Goal: Task Accomplishment & Management: Use online tool/utility

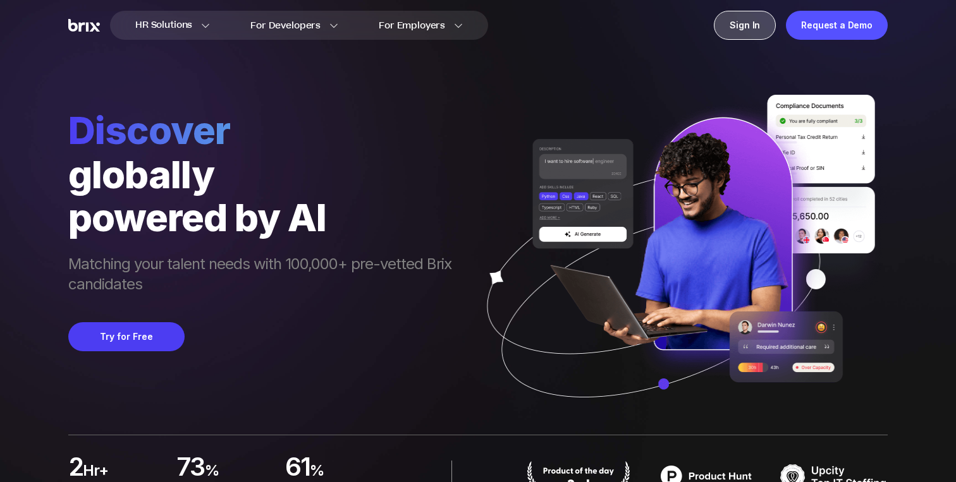
click at [748, 27] on div "Sign In" at bounding box center [745, 25] width 62 height 29
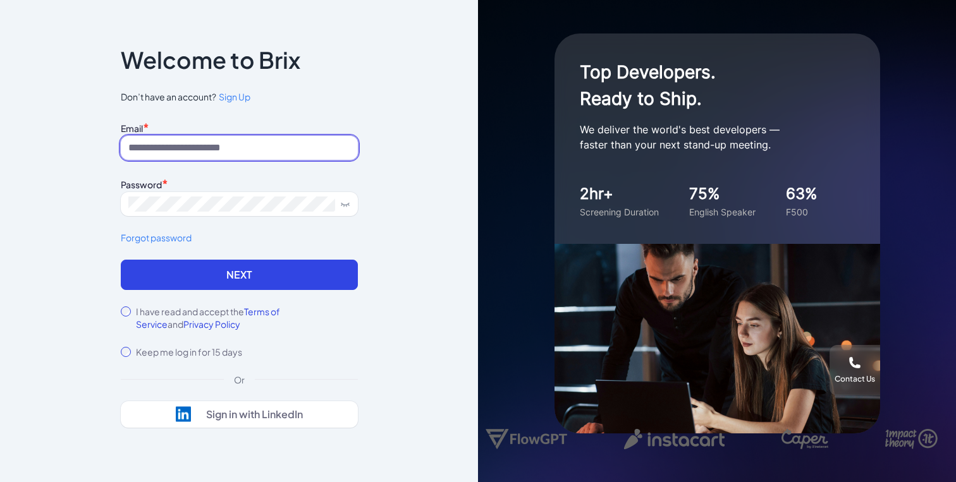
click at [241, 154] on input at bounding box center [239, 148] width 237 height 24
click at [272, 142] on input at bounding box center [239, 148] width 237 height 24
type input "**********"
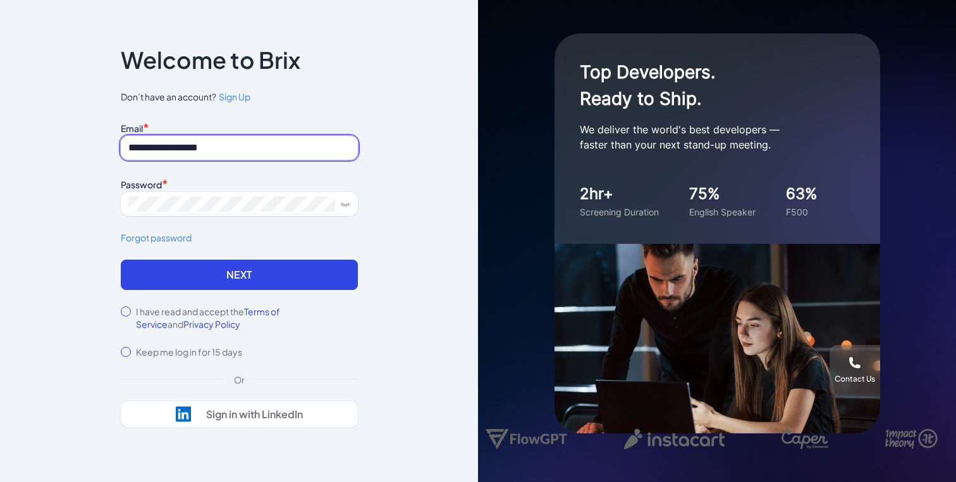
click at [121, 260] on button "Next" at bounding box center [239, 275] width 237 height 30
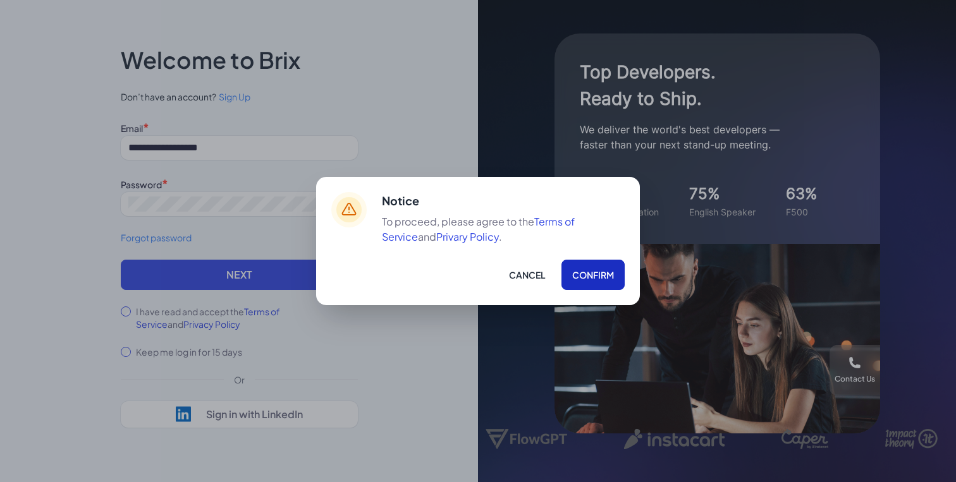
click at [576, 275] on button "Confirm" at bounding box center [592, 275] width 63 height 30
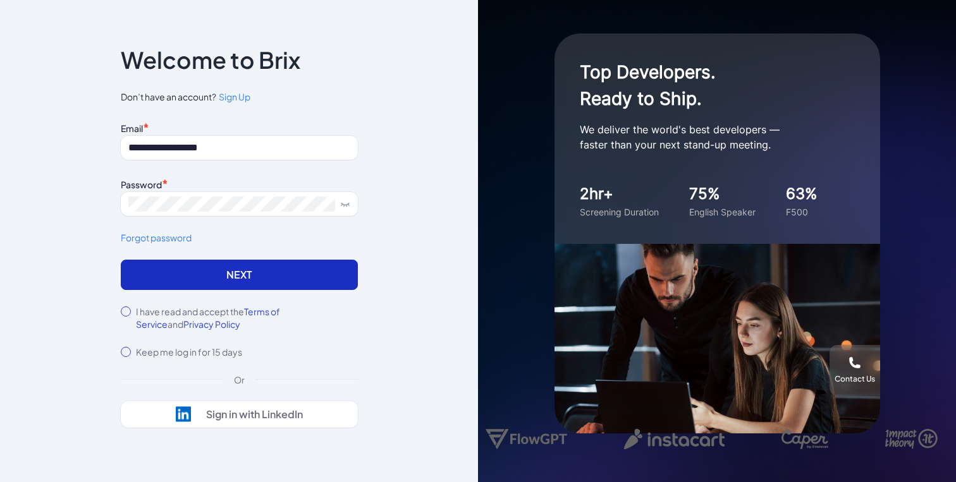
click at [247, 274] on button "Next" at bounding box center [239, 275] width 237 height 30
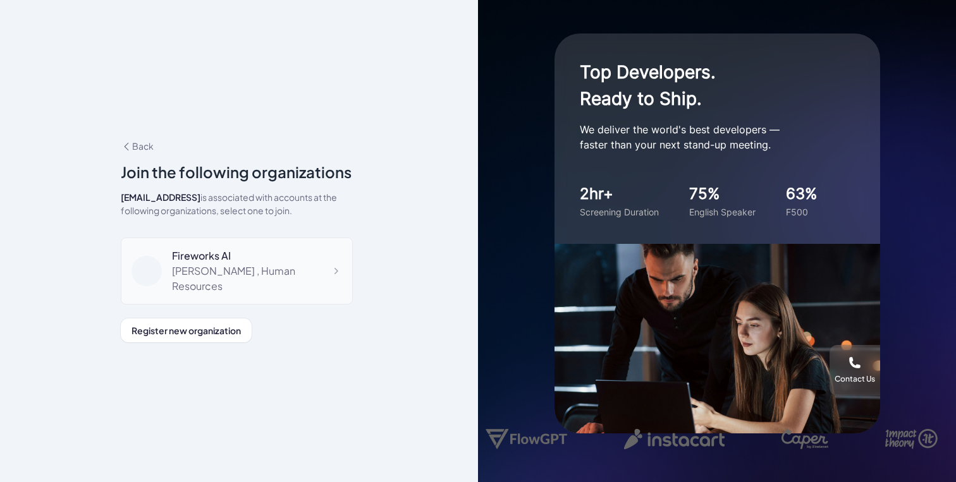
click at [267, 264] on div "Fireworks AI" at bounding box center [257, 255] width 170 height 15
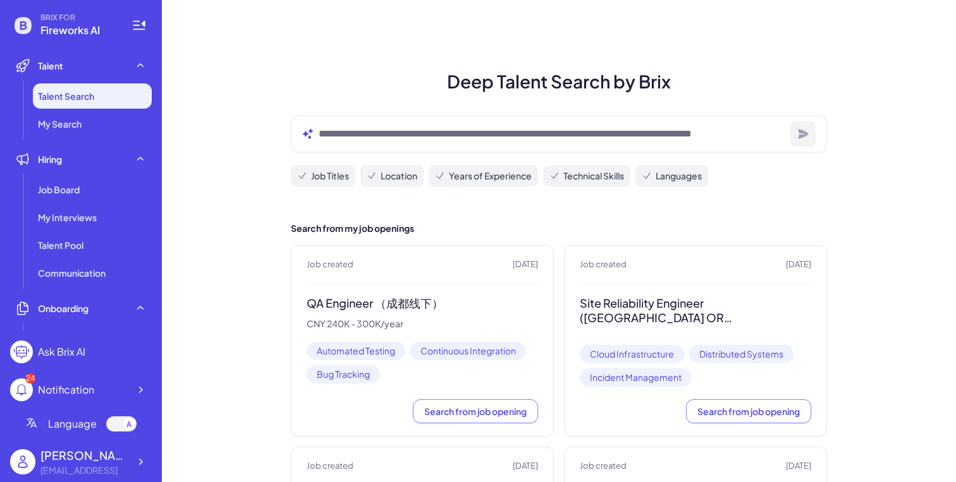
scroll to position [63, 0]
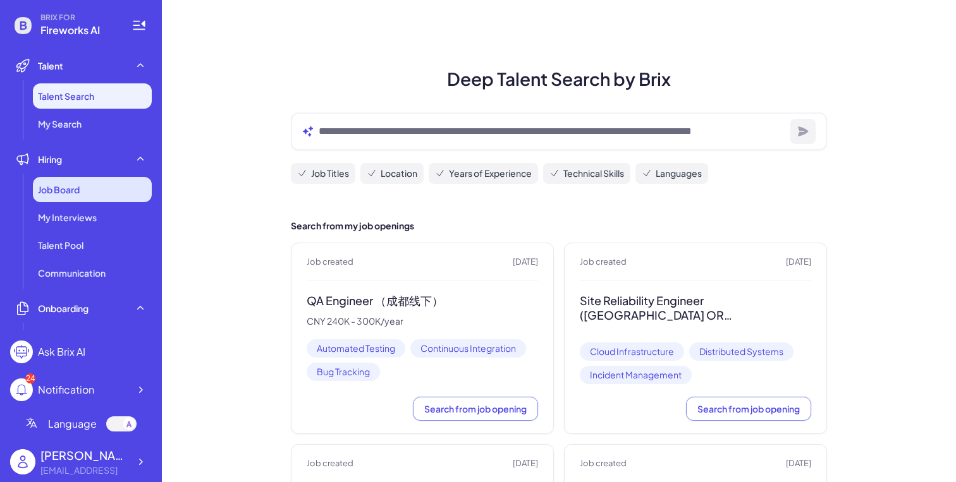
click at [69, 186] on span "Job Board" at bounding box center [59, 189] width 42 height 13
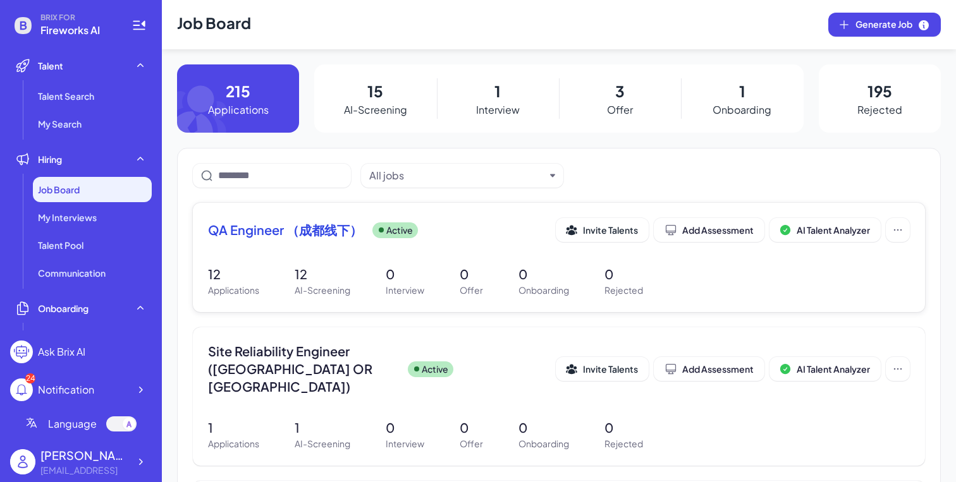
scroll to position [42, 0]
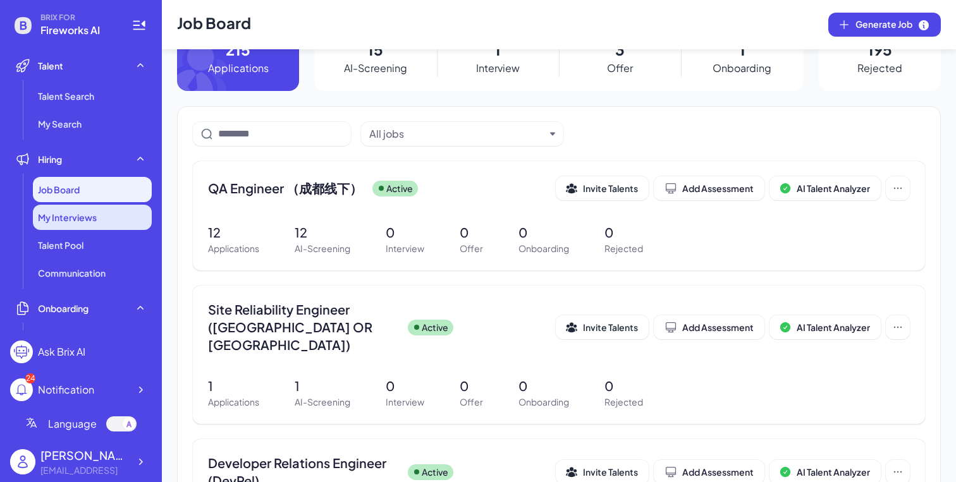
click at [108, 223] on div "My Interviews" at bounding box center [92, 217] width 119 height 25
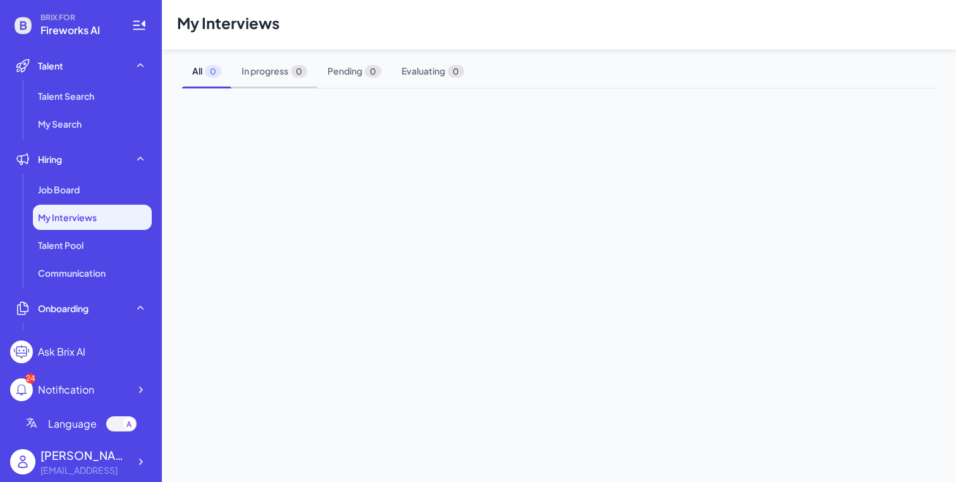
click at [271, 78] on span "In progress 0" at bounding box center [274, 71] width 86 height 34
click at [333, 78] on span "Pending 0" at bounding box center [354, 71] width 74 height 34
click at [425, 82] on span "Evaluating 0" at bounding box center [432, 71] width 83 height 34
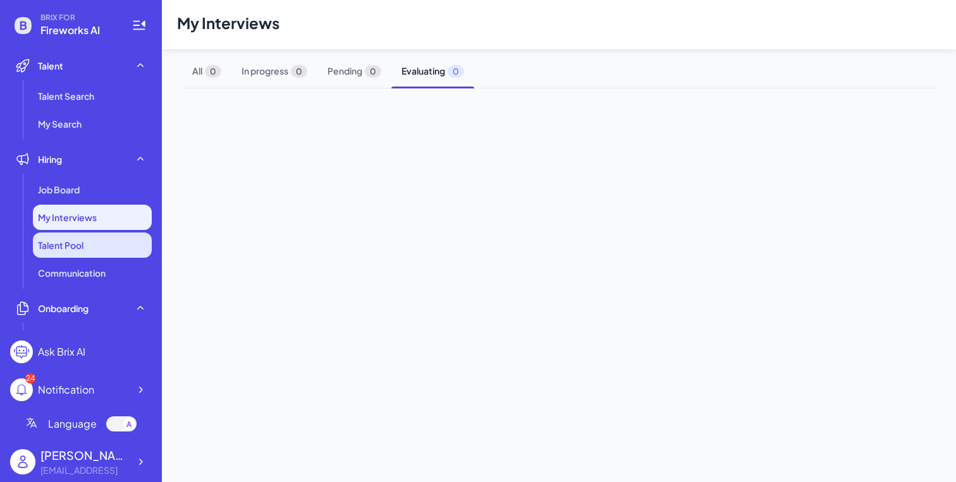
click at [104, 240] on li "Talent Pool" at bounding box center [92, 245] width 119 height 25
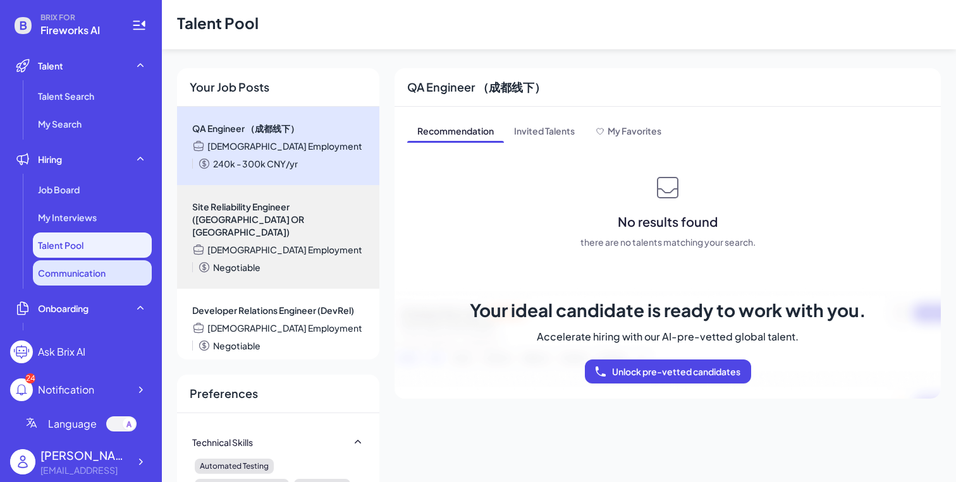
click at [95, 262] on li "Communication" at bounding box center [92, 272] width 119 height 25
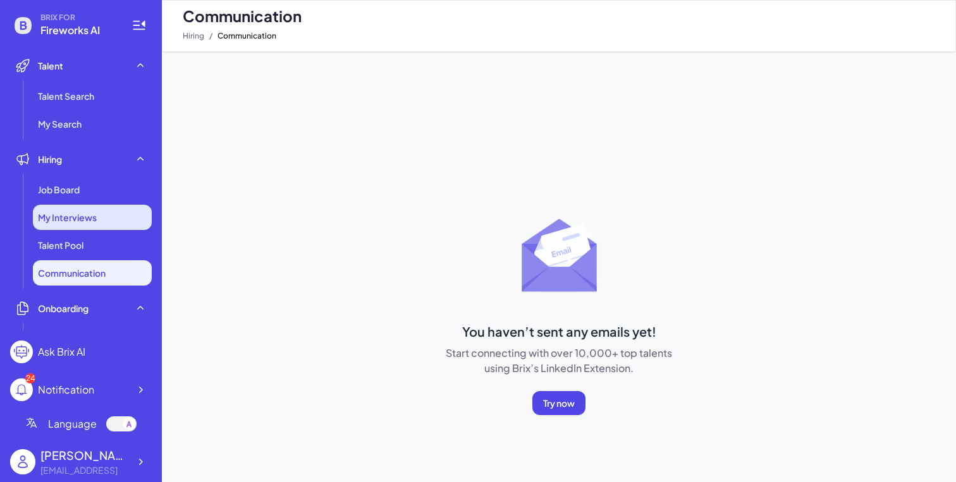
click at [95, 223] on span "My Interviews" at bounding box center [67, 217] width 59 height 13
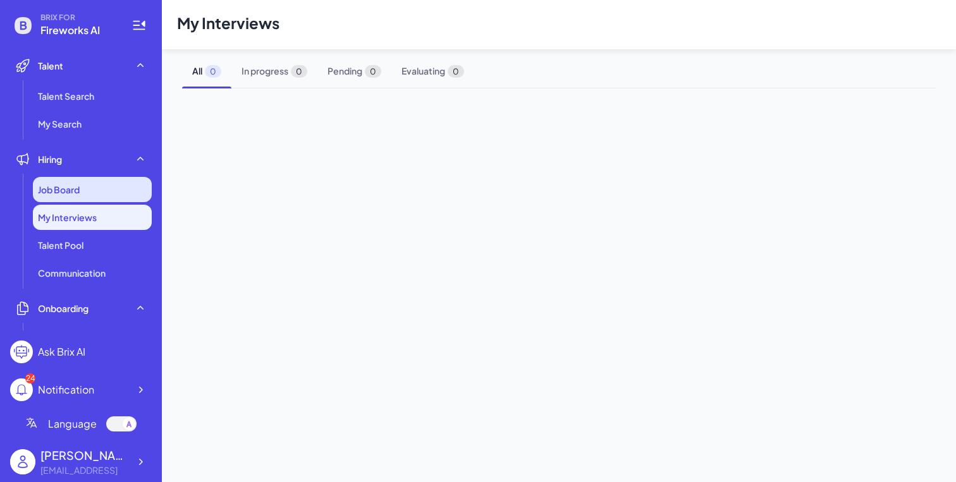
click at [89, 198] on div "Job Board" at bounding box center [92, 189] width 119 height 25
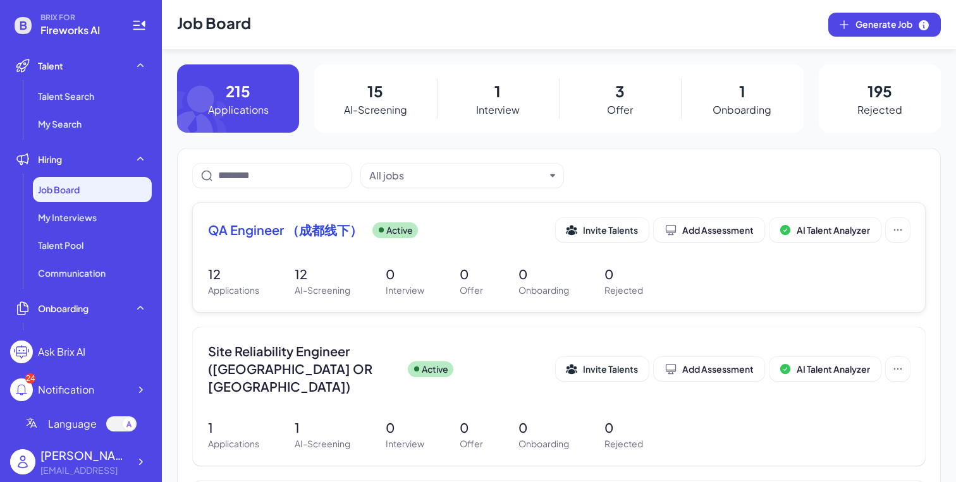
click at [271, 243] on div "QA Engineer （成都线下） Active Invite Talents Add Assessment AI Talent Analyzer" at bounding box center [559, 234] width 702 height 32
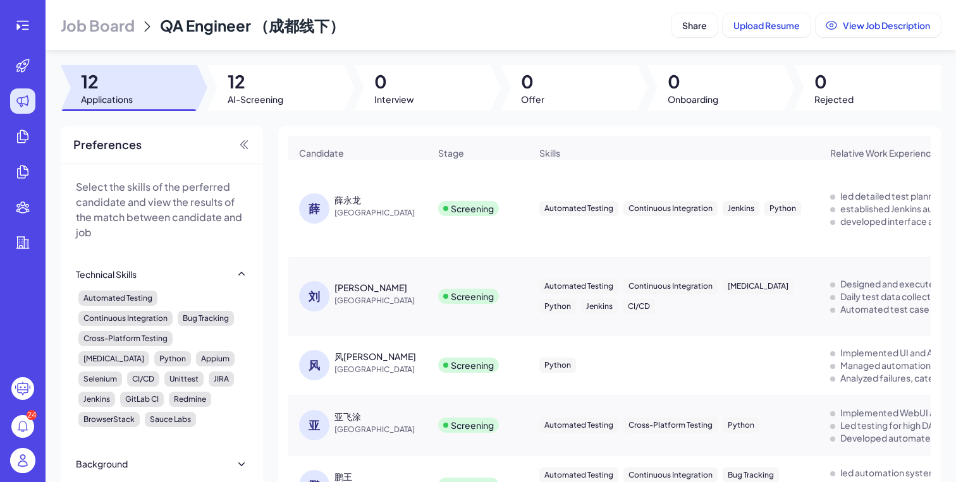
scroll to position [8, 0]
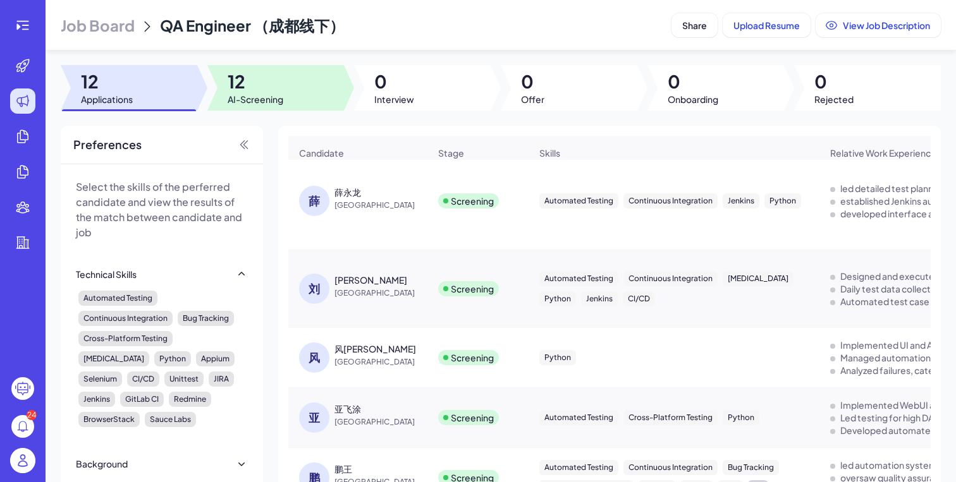
click at [314, 91] on div at bounding box center [275, 88] width 137 height 46
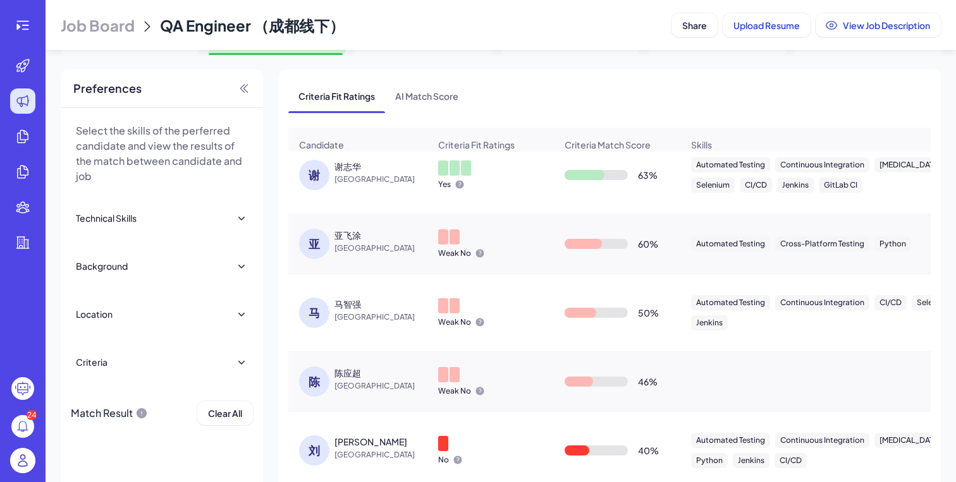
scroll to position [61, 0]
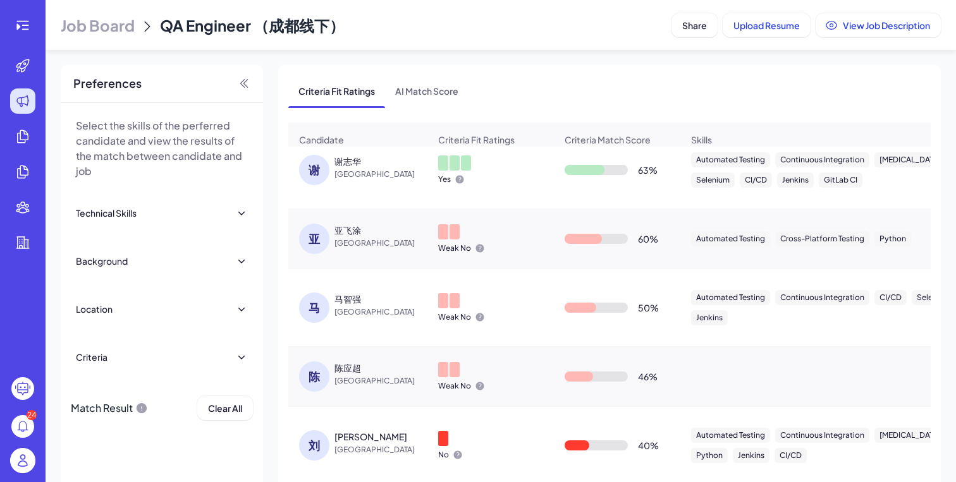
click at [383, 303] on div "马智强" at bounding box center [381, 299] width 95 height 13
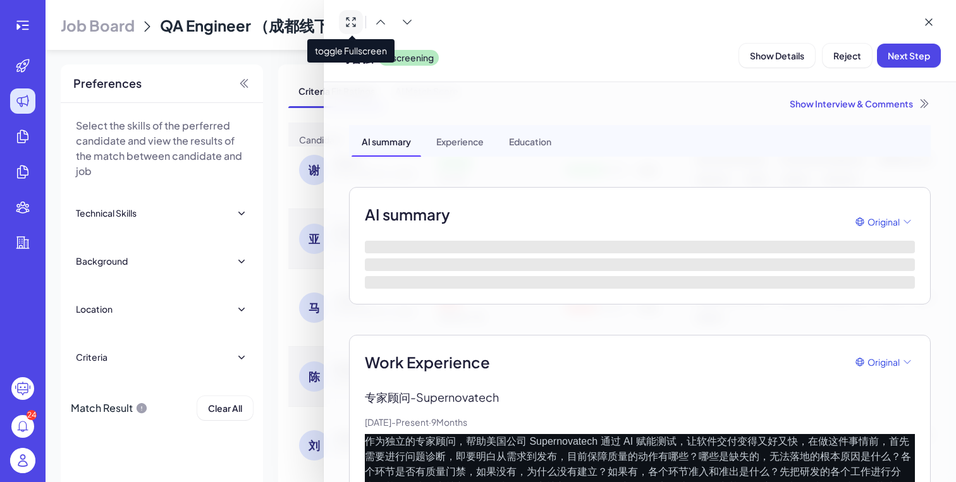
click at [351, 26] on icon at bounding box center [351, 22] width 13 height 13
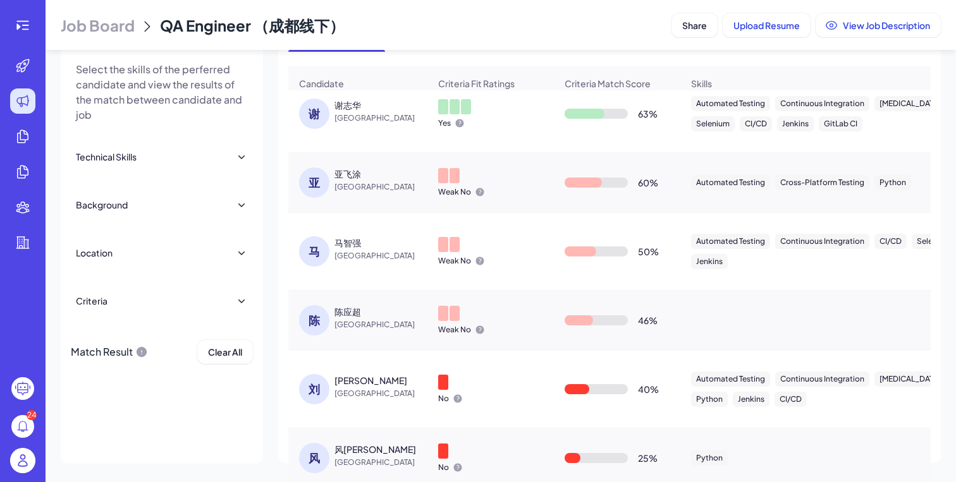
scroll to position [119, 0]
click at [366, 252] on span "[GEOGRAPHIC_DATA]" at bounding box center [381, 254] width 95 height 13
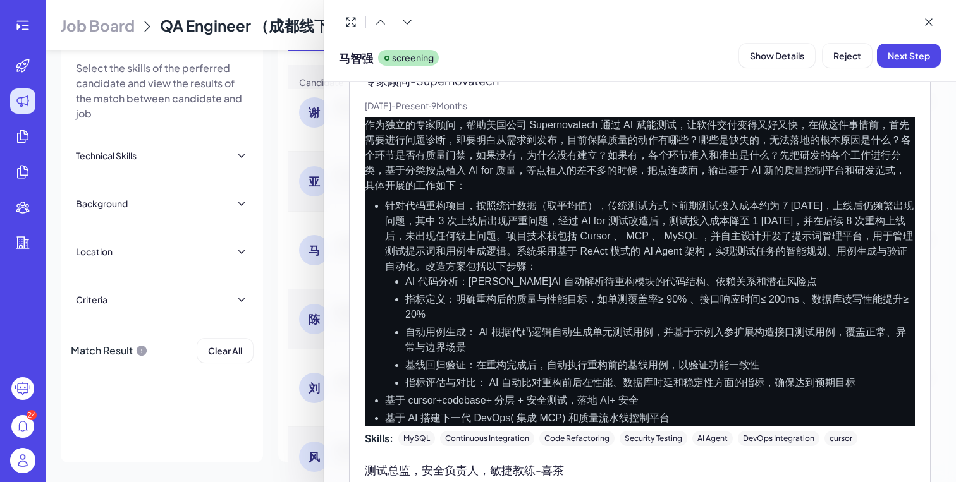
scroll to position [410, 0]
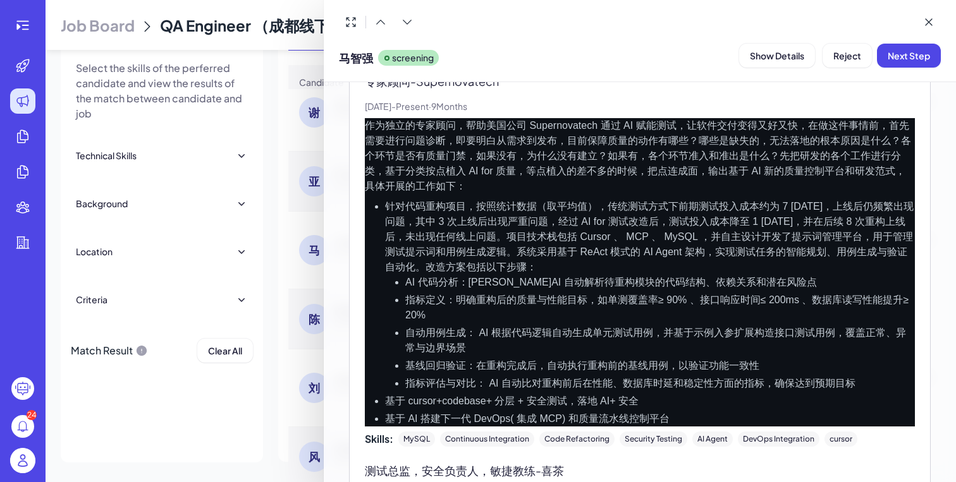
click at [551, 138] on p "作为独立的专家顾问，帮助美国公司 Supernovatech 通过 AI 赋能测试，让软件交付变得又好又快，在做这件事情前，首先需要进行问题诊断，即要明白从需…" at bounding box center [640, 156] width 550 height 76
copy p "Supernovatech"
click at [569, 216] on li "针对代码重构项目，按照统计数据（取平均值），传统测试方式下前期测试投入成本约为 7 [DATE]，上线后仍频繁出现问题，其中 3 次上线后出现严重问题，经过 …" at bounding box center [650, 295] width 530 height 192
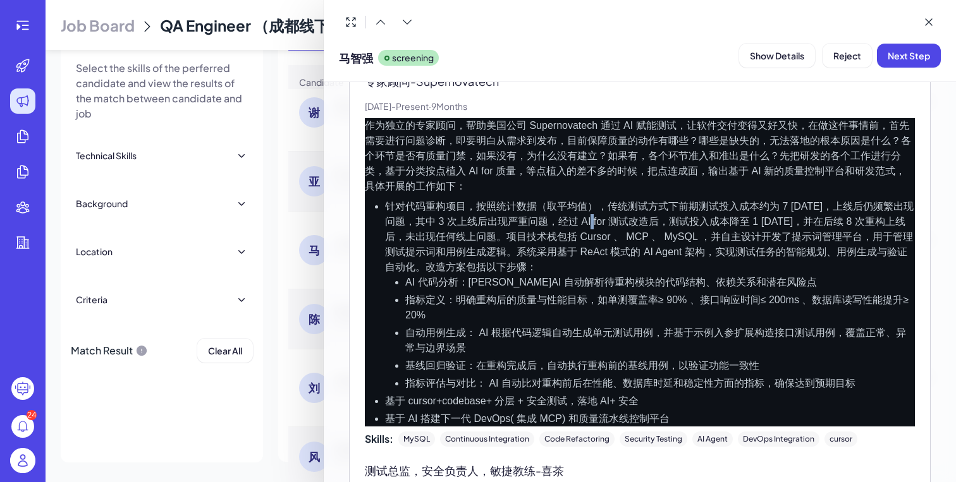
click at [569, 216] on li "针对代码重构项目，按照统计数据（取平均值），传统测试方式下前期测试投入成本约为 7 [DATE]，上线后仍频繁出现问题，其中 3 次上线后出现严重问题，经过 …" at bounding box center [650, 295] width 530 height 192
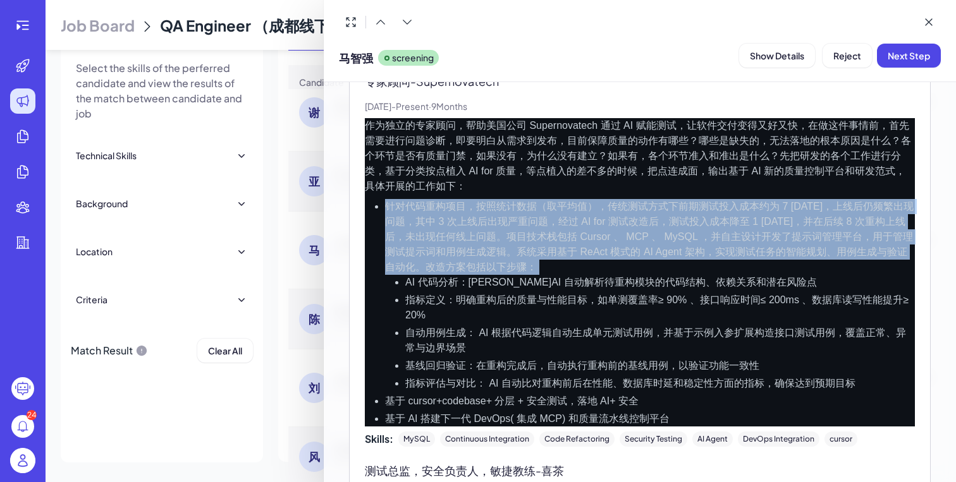
click at [565, 257] on li "针对代码重构项目，按照统计数据（取平均值），传统测试方式下前期测试投入成本约为 7 [DATE]，上线后仍频繁出现问题，其中 3 次上线后出现严重问题，经过 …" at bounding box center [650, 295] width 530 height 192
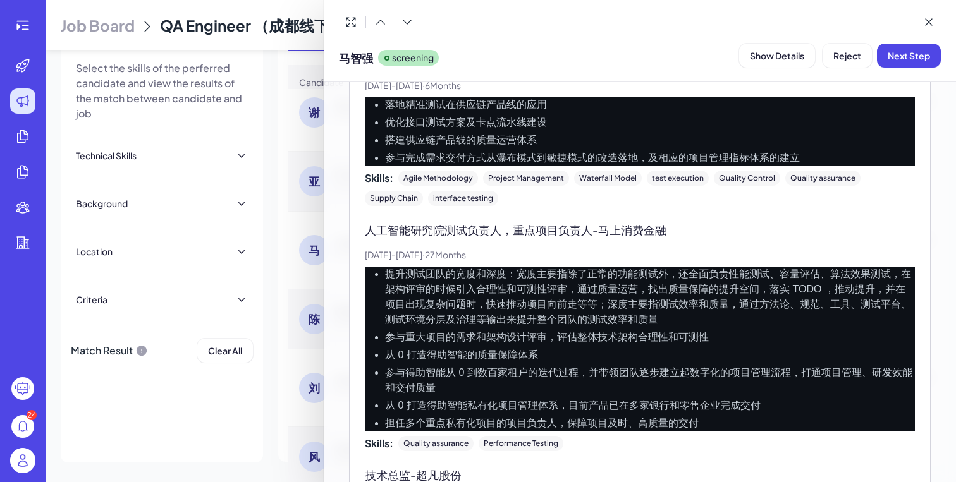
scroll to position [1212, 0]
